Goal: Information Seeking & Learning: Learn about a topic

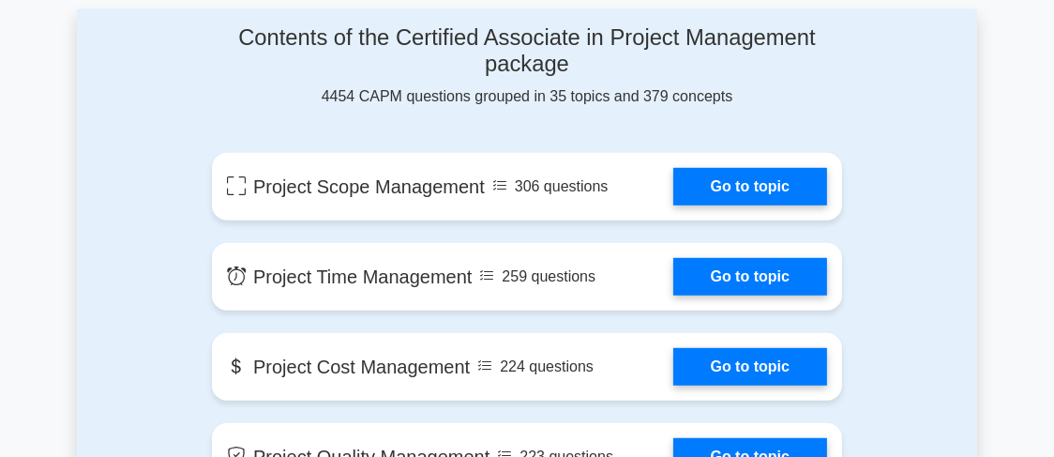
scroll to position [1032, 0]
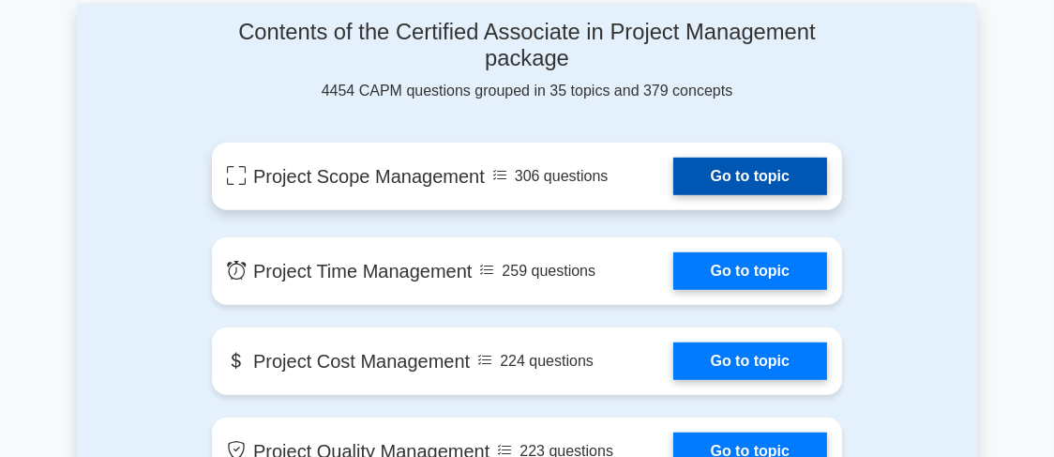
click at [713, 171] on link "Go to topic" at bounding box center [751, 177] width 154 height 38
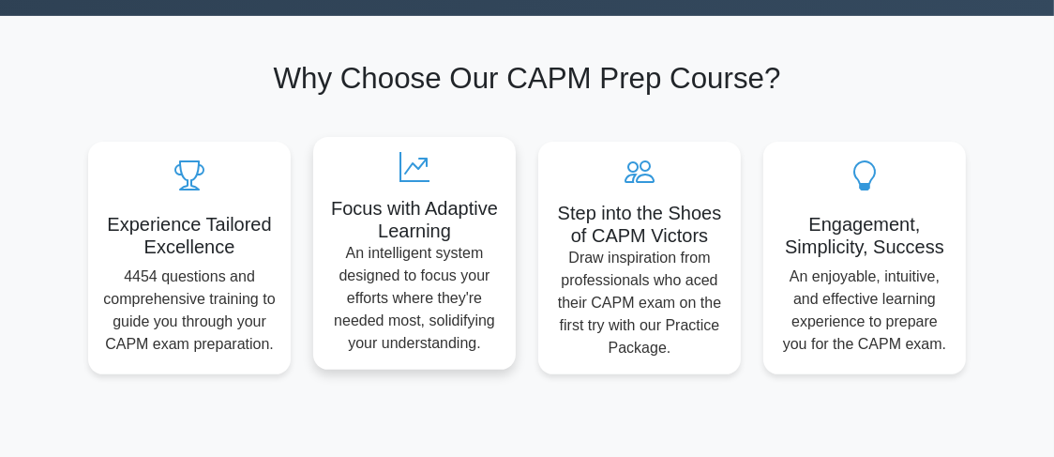
scroll to position [563, 0]
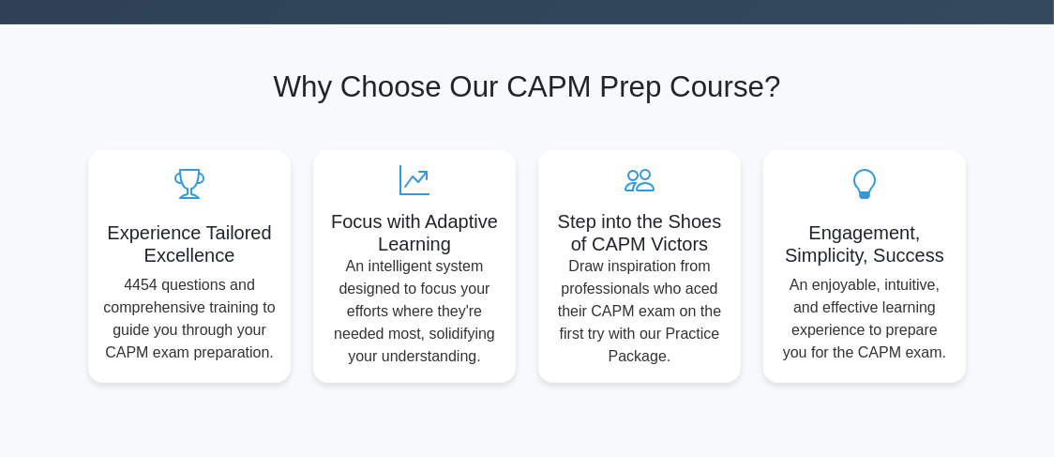
click at [885, 37] on section "Why Choose Our CAPM Prep Course? Experience Tailored Excellence 4454 questions …" at bounding box center [527, 225] width 901 height 403
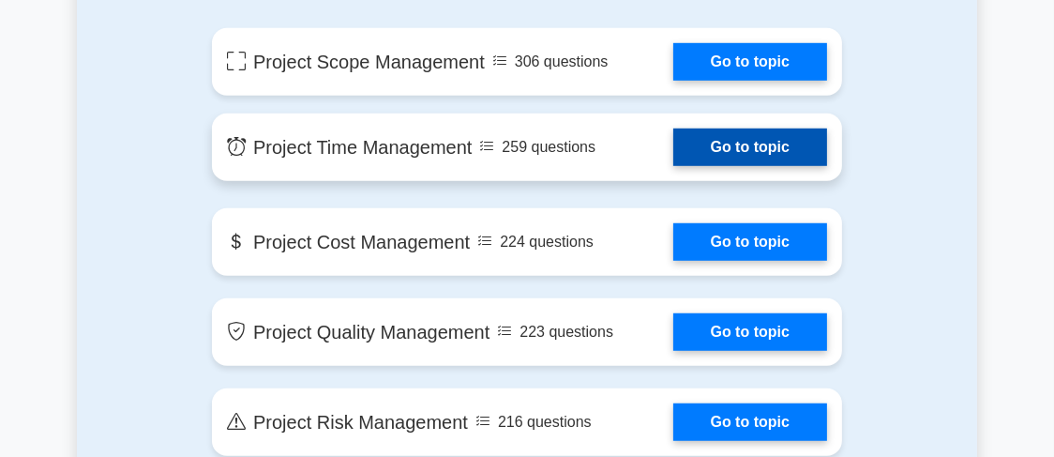
scroll to position [1126, 0]
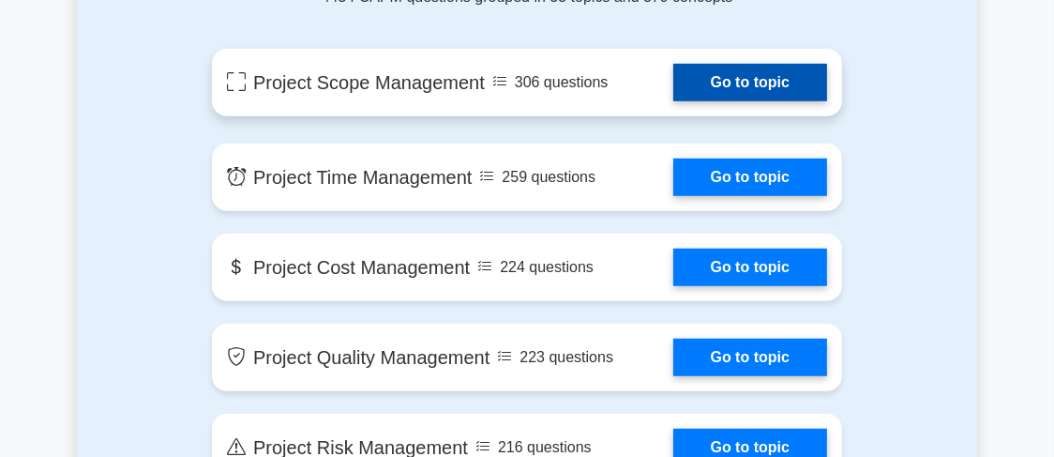
click at [760, 82] on link "Go to topic" at bounding box center [751, 83] width 154 height 38
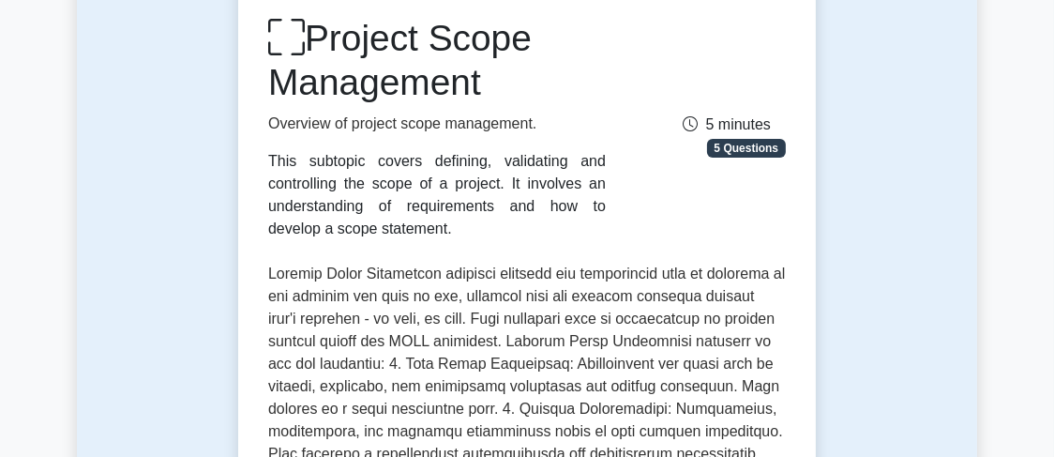
scroll to position [281, 0]
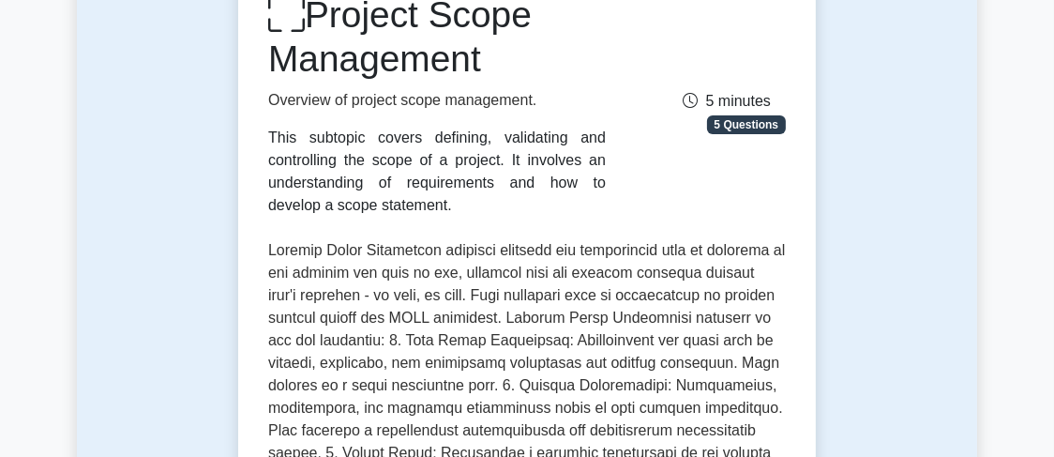
scroll to position [281, 0]
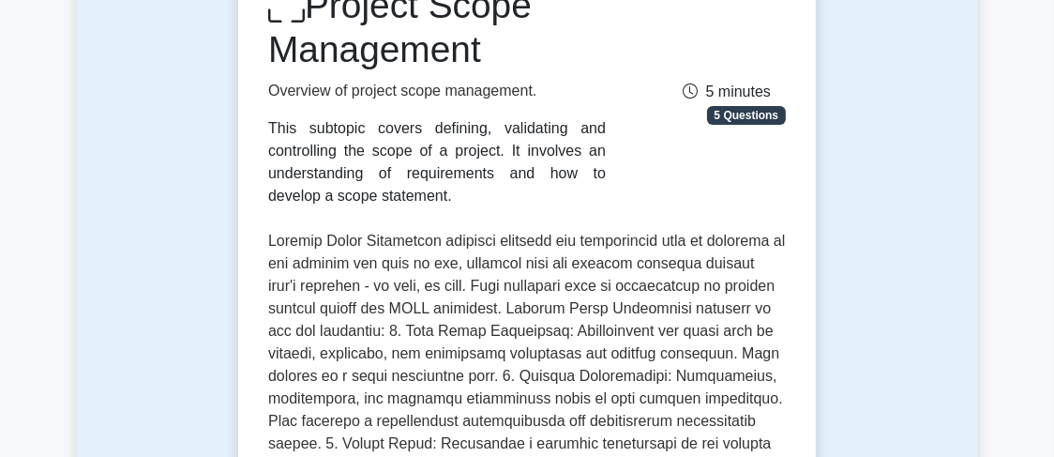
click at [741, 121] on span "5 Questions" at bounding box center [746, 115] width 79 height 19
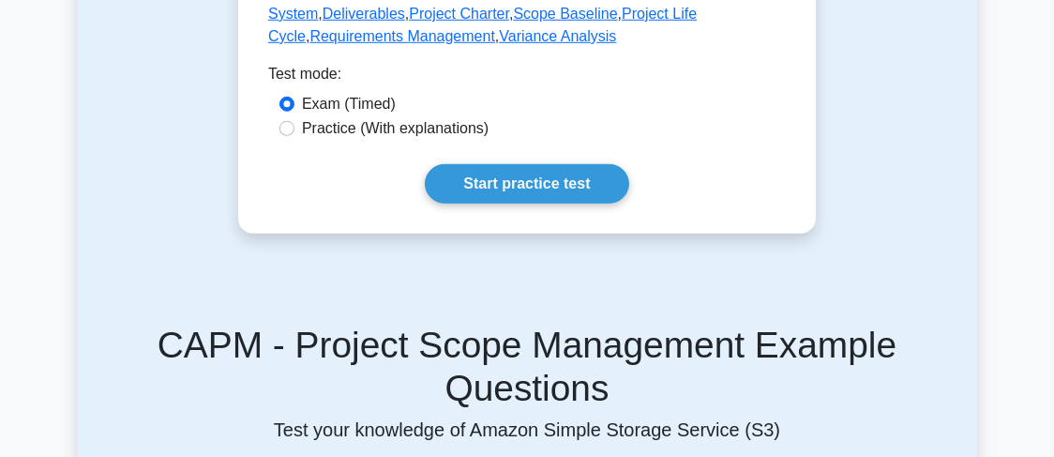
scroll to position [1126, 0]
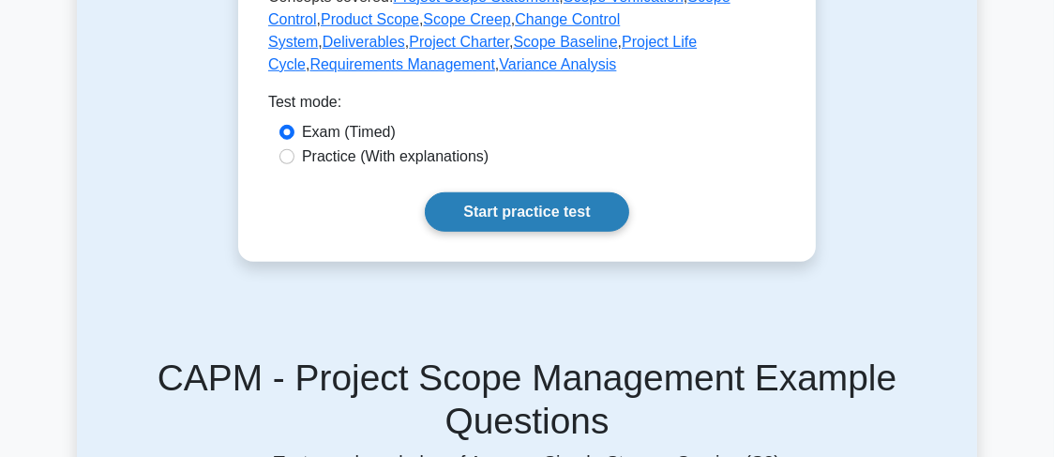
click at [483, 192] on link "Start practice test" at bounding box center [527, 211] width 204 height 39
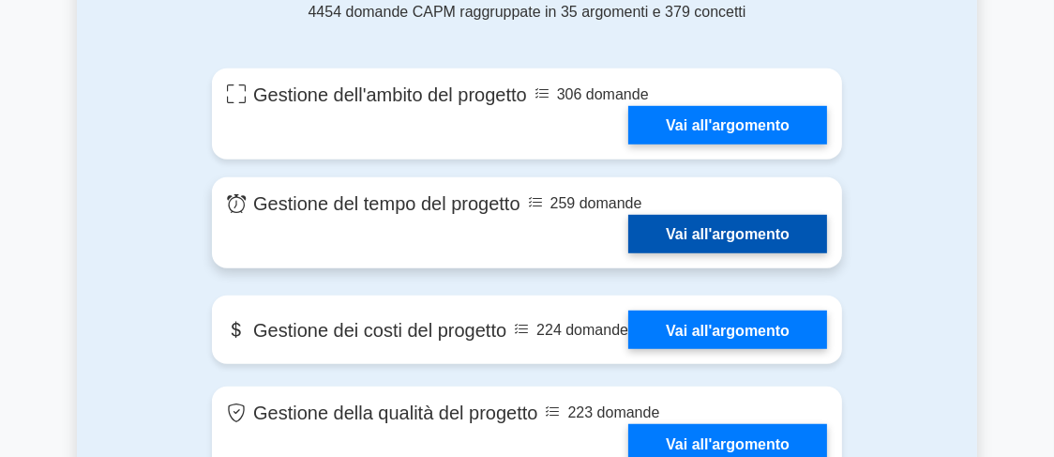
scroll to position [1126, 0]
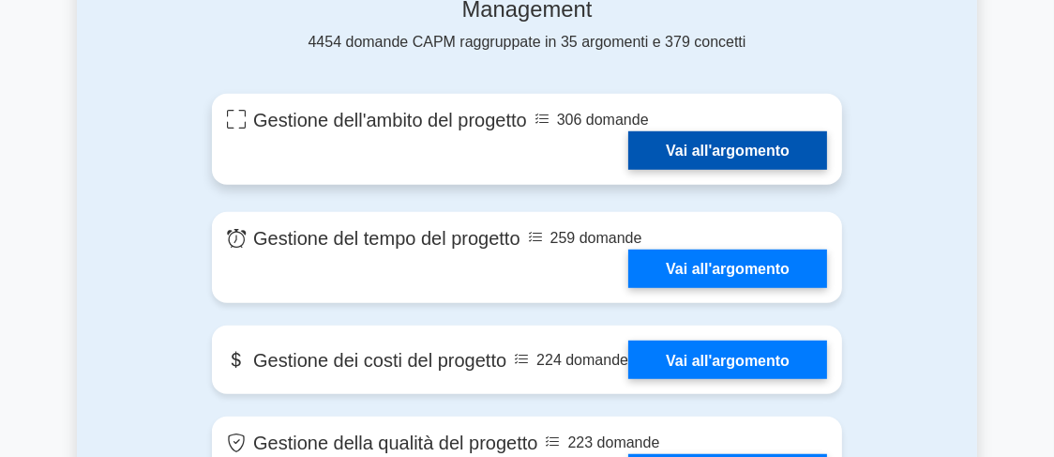
click at [693, 148] on link "Vai all'argomento" at bounding box center [728, 150] width 199 height 38
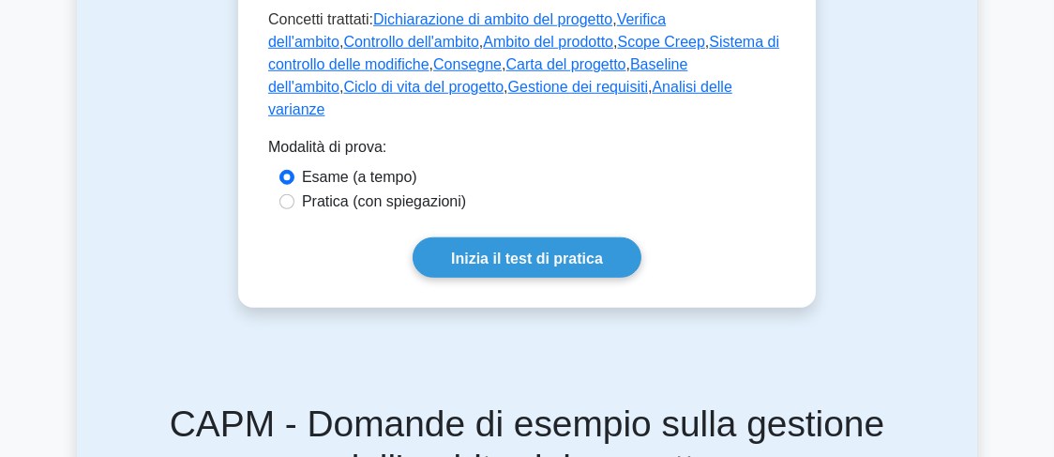
scroll to position [1220, 0]
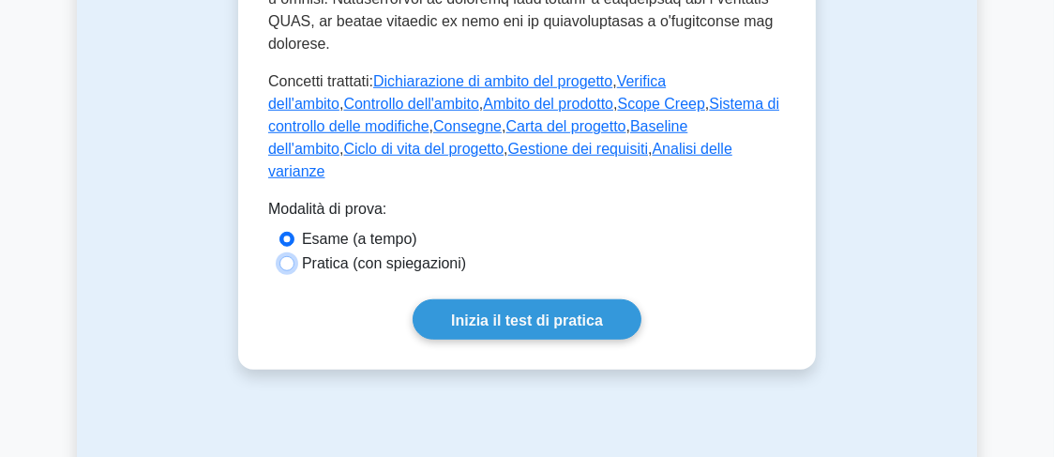
click at [286, 256] on input "Pratica (con spiegazioni)" at bounding box center [287, 263] width 15 height 15
radio input "true"
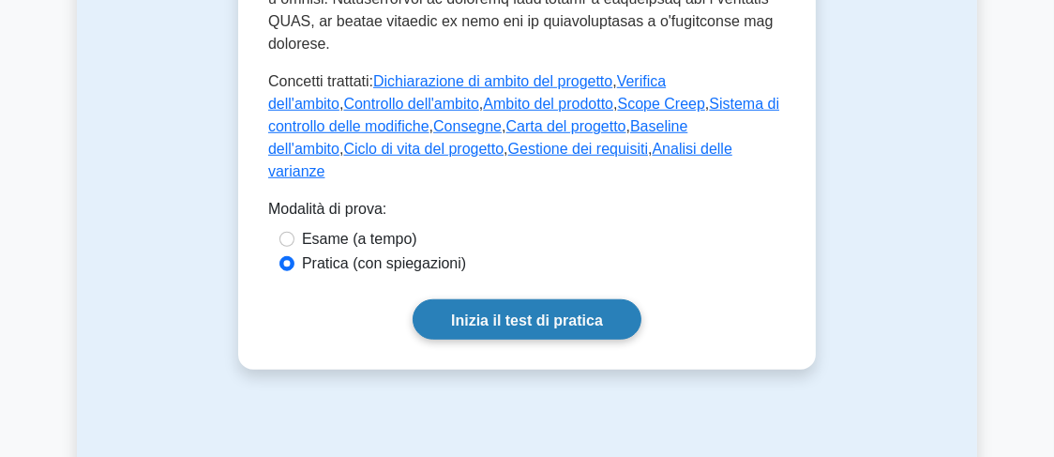
click at [584, 299] on link "Inizia il test di pratica" at bounding box center [527, 319] width 229 height 40
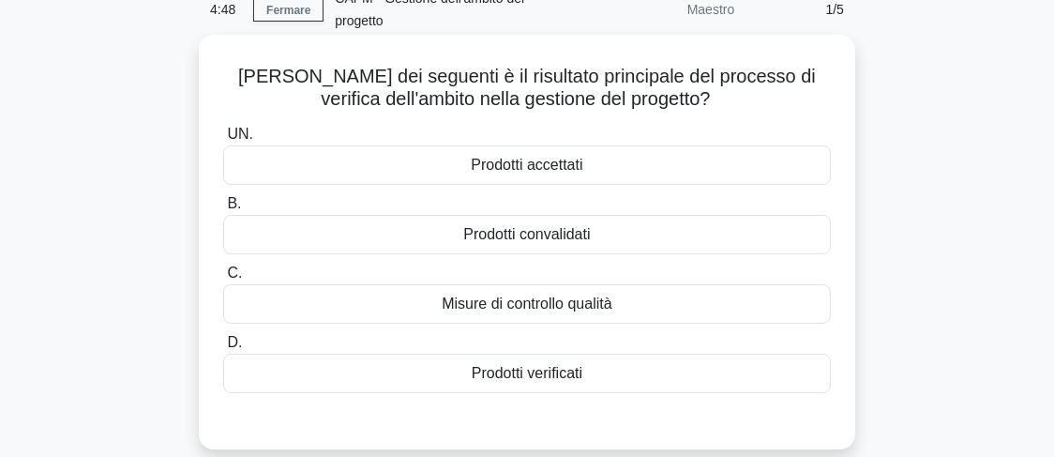
scroll to position [187, 0]
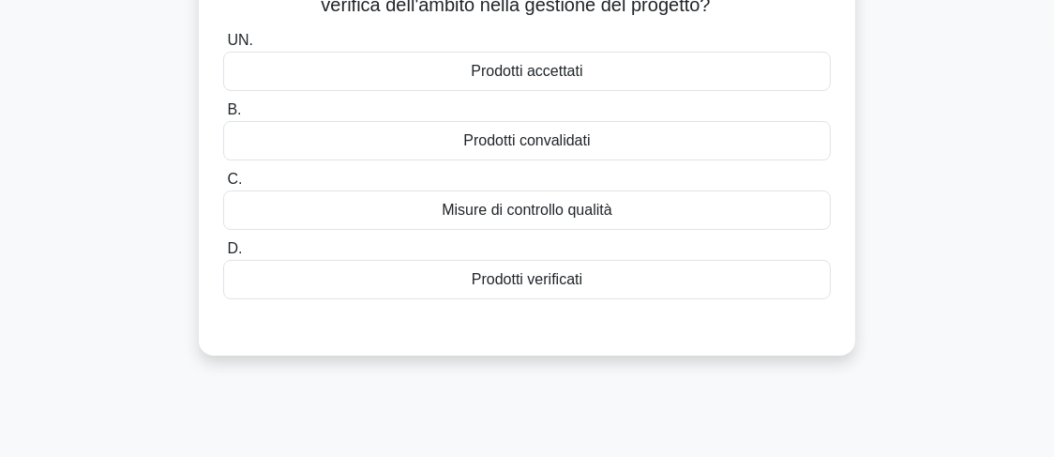
click at [580, 277] on font "Prodotti verificati" at bounding box center [527, 279] width 111 height 16
click at [223, 255] on input "D. Prodotti verificati" at bounding box center [223, 249] width 0 height 12
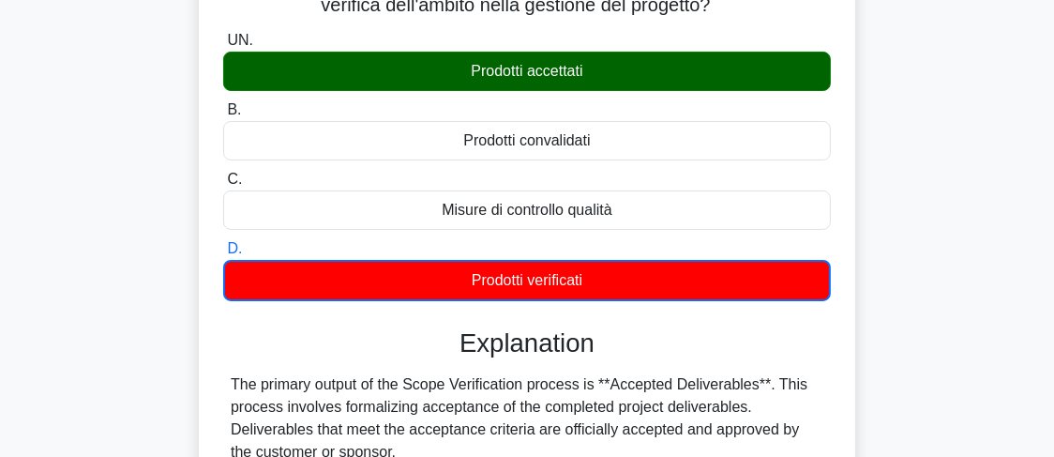
click at [582, 281] on font "Prodotti verificati" at bounding box center [527, 280] width 111 height 16
click at [223, 255] on input "D. Prodotti verificati" at bounding box center [223, 249] width 0 height 12
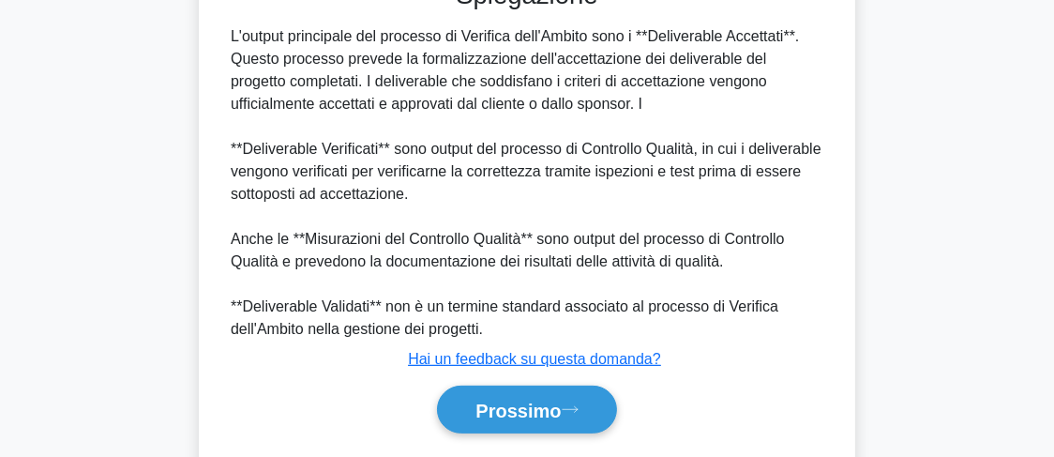
scroll to position [590, 0]
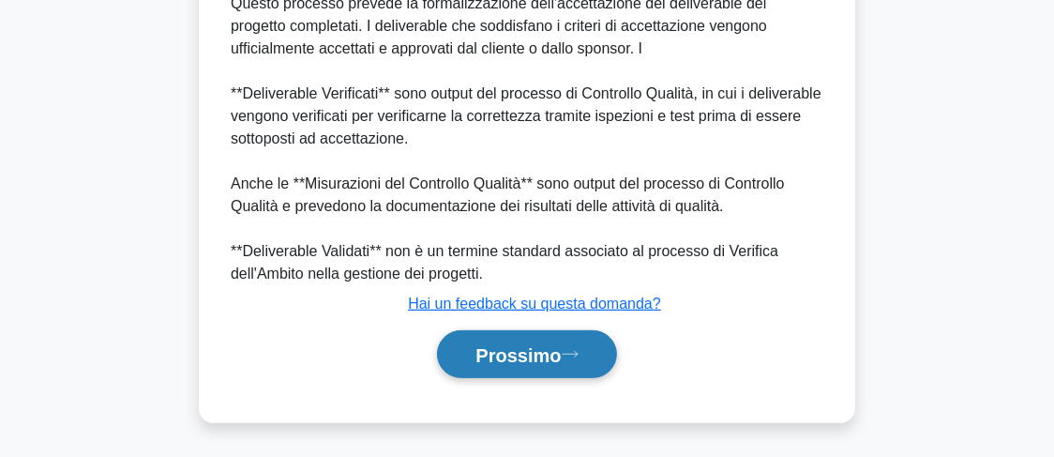
click at [569, 365] on button "Prossimo" at bounding box center [526, 354] width 179 height 48
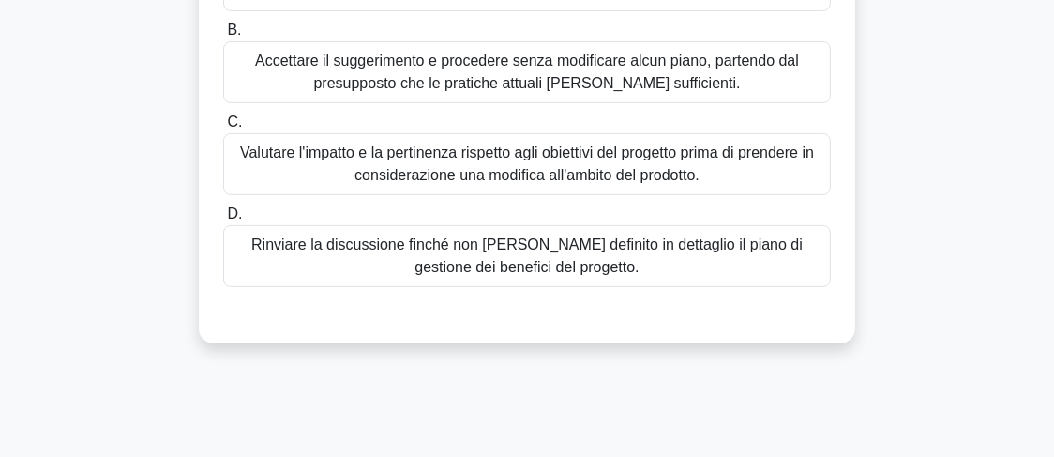
scroll to position [463, 0]
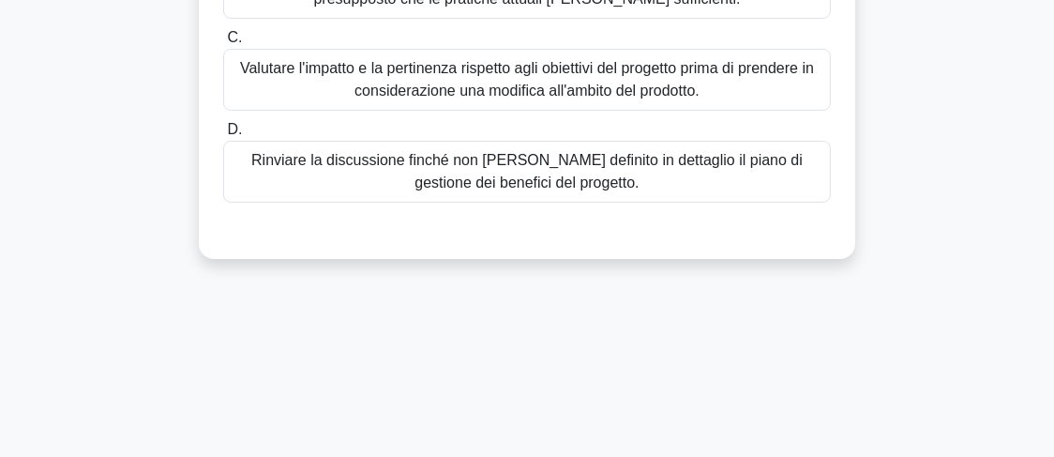
click at [562, 172] on font "Rinviare la discussione finché non sarà definito in dettaglio il piano di gesti…" at bounding box center [527, 171] width 552 height 38
click at [223, 136] on input "D. Rinviare la discussione finché non sarà definito in dettaglio il piano di ge…" at bounding box center [223, 130] width 0 height 12
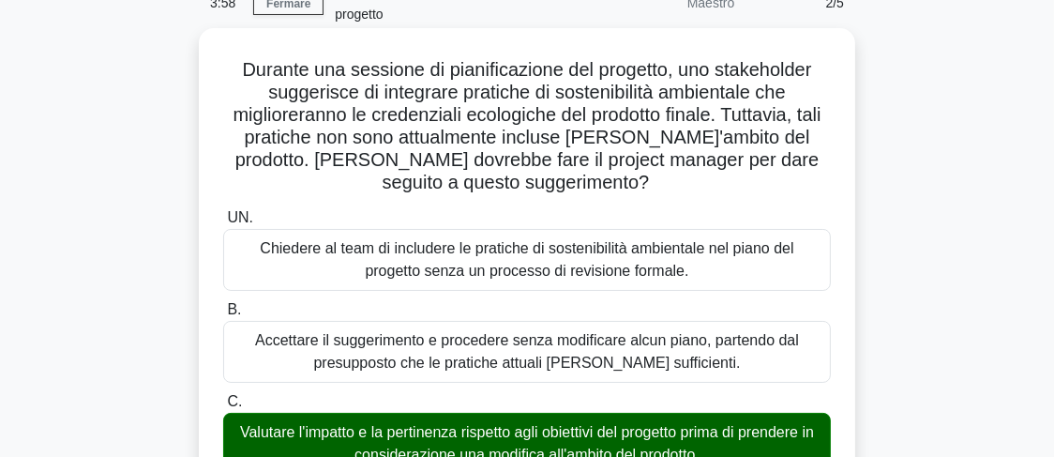
scroll to position [88, 0]
